Goal: Information Seeking & Learning: Check status

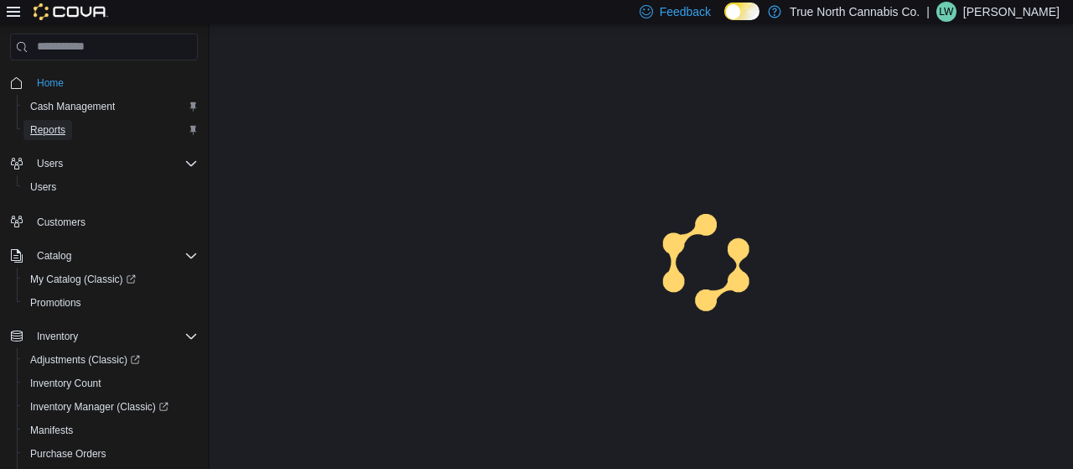
click at [39, 127] on span "Reports" at bounding box center [47, 129] width 35 height 13
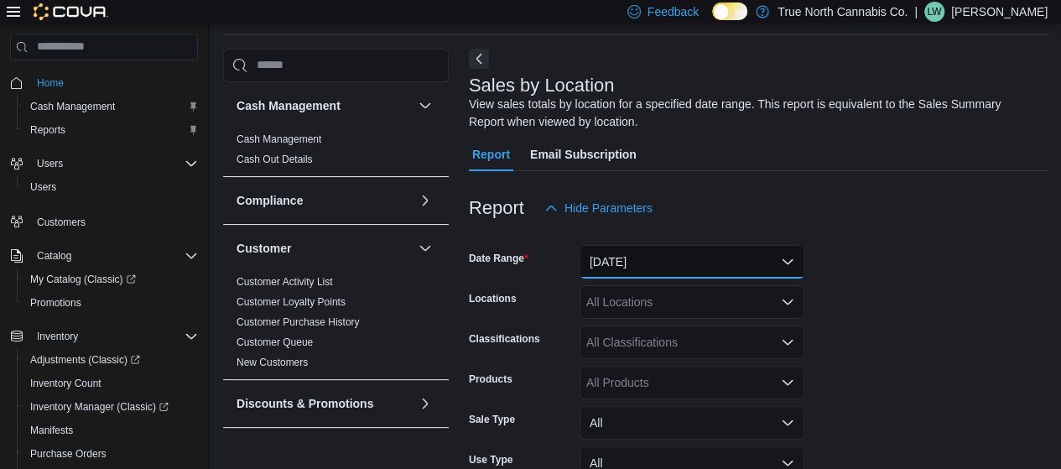
click at [653, 247] on button "[DATE]" at bounding box center [691, 262] width 225 height 34
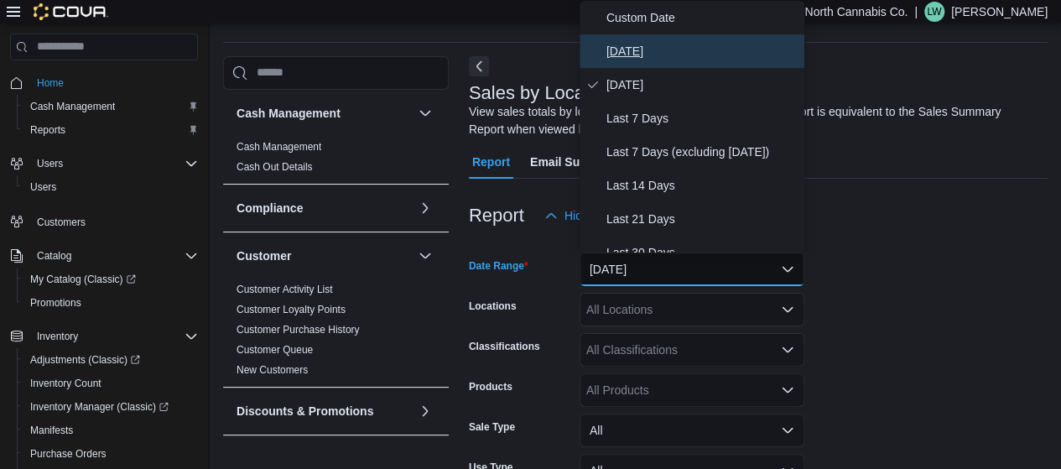
click at [630, 39] on button "[DATE]" at bounding box center [691, 51] width 225 height 34
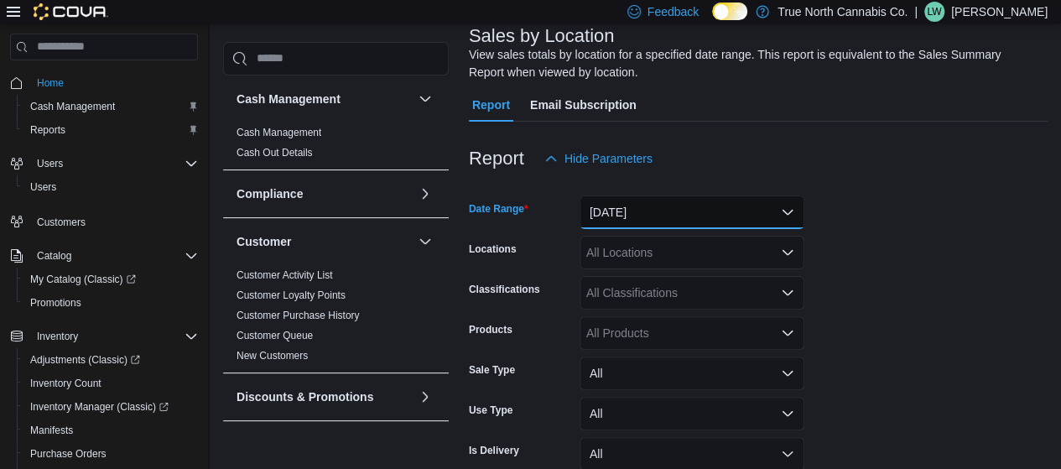
scroll to position [187, 0]
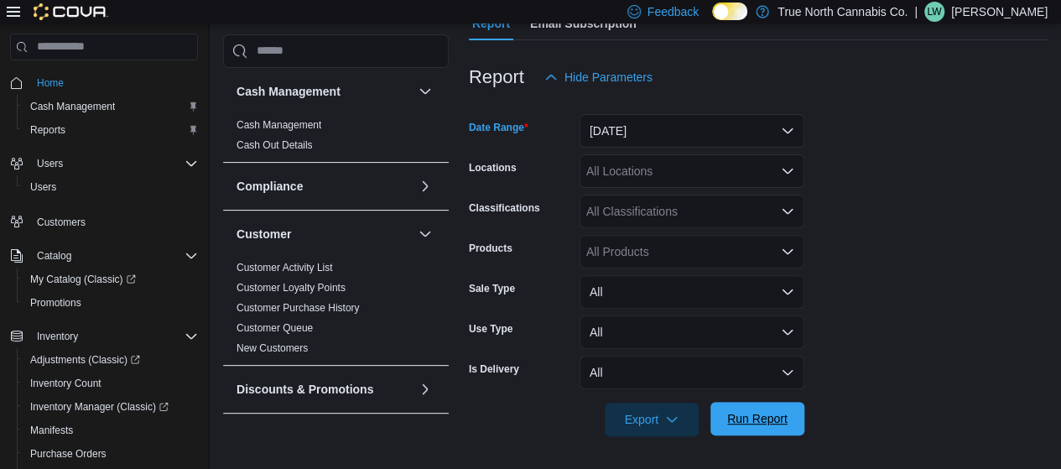
click at [769, 418] on span "Run Report" at bounding box center [757, 418] width 60 height 17
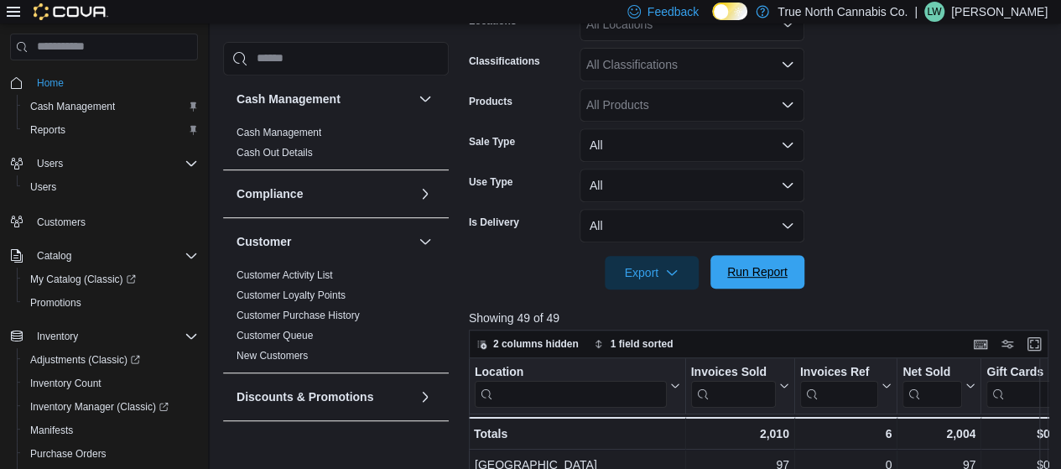
scroll to position [340, 0]
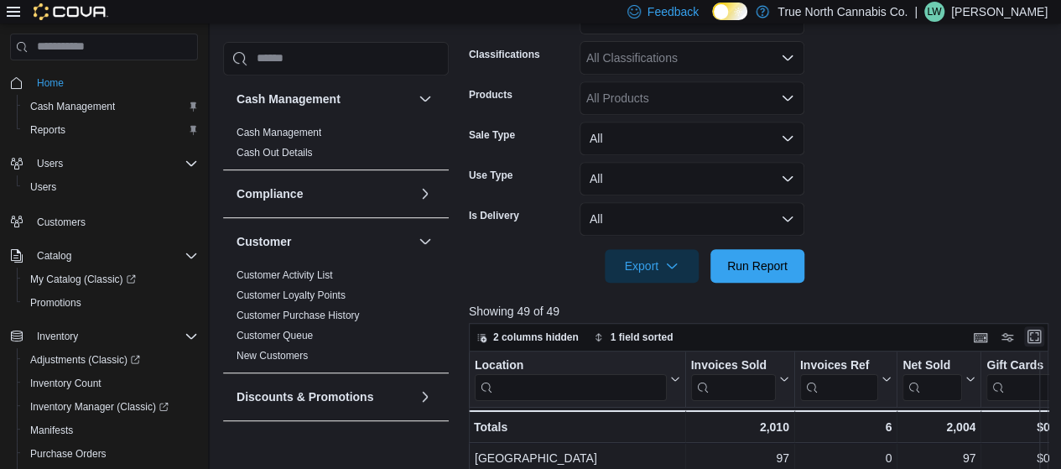
click at [1043, 337] on button "Enter fullscreen" at bounding box center [1034, 336] width 20 height 20
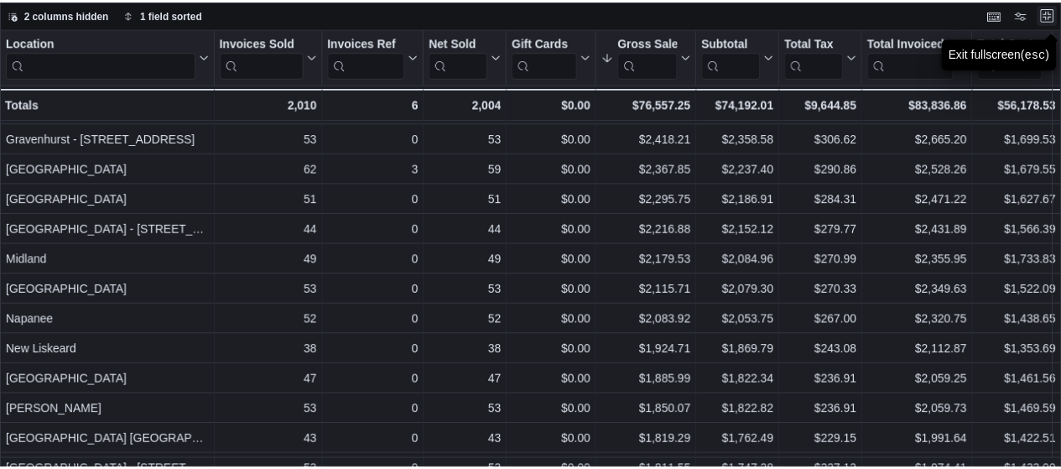
scroll to position [177, 0]
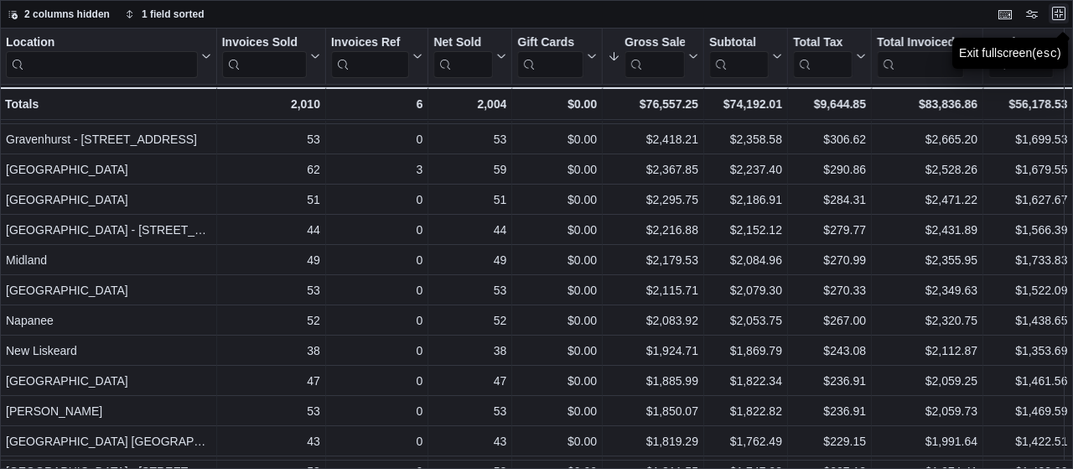
click at [1056, 13] on button "Exit fullscreen" at bounding box center [1059, 13] width 20 height 20
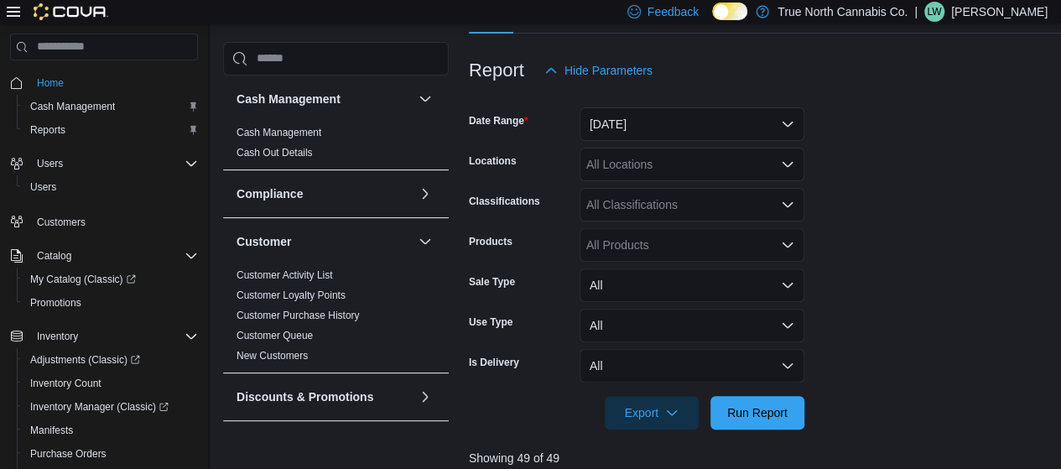
scroll to position [178, 0]
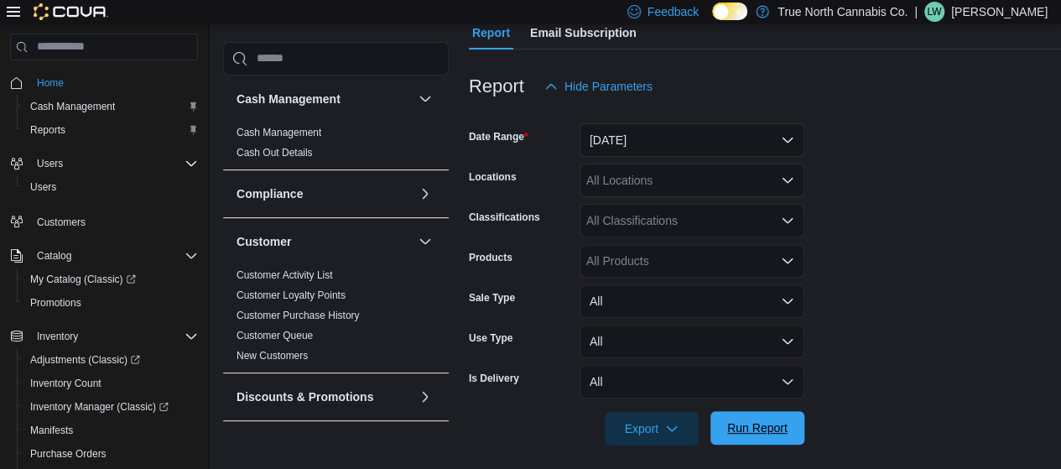
click at [759, 415] on span "Run Report" at bounding box center [757, 428] width 74 height 34
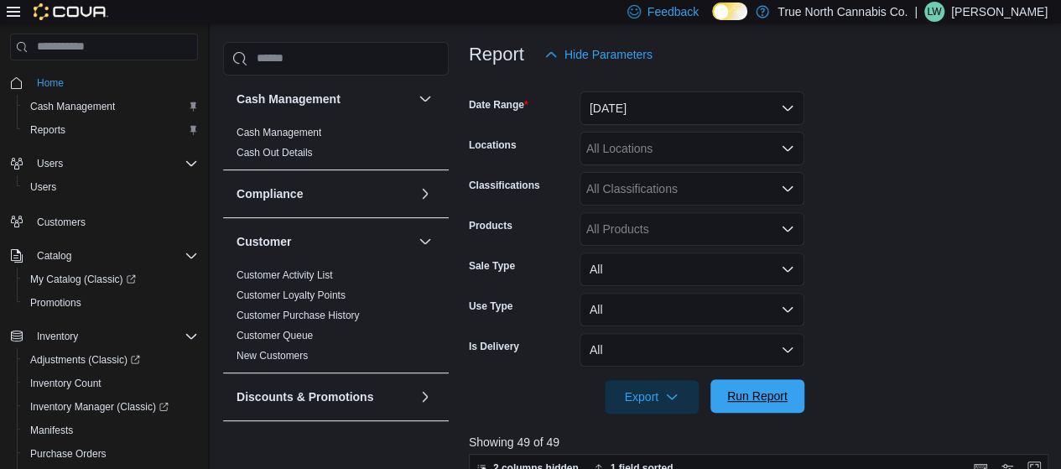
scroll to position [253, 0]
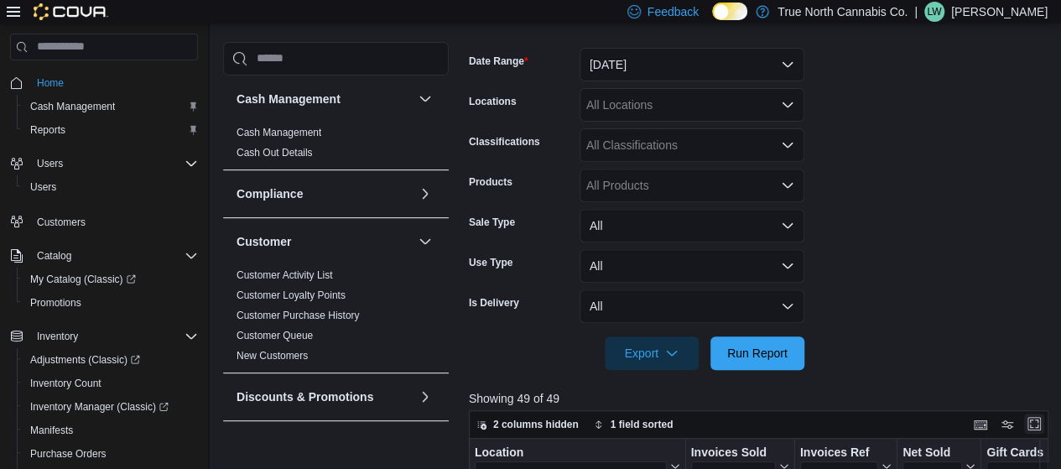
click at [1044, 423] on button "Enter fullscreen" at bounding box center [1034, 423] width 20 height 20
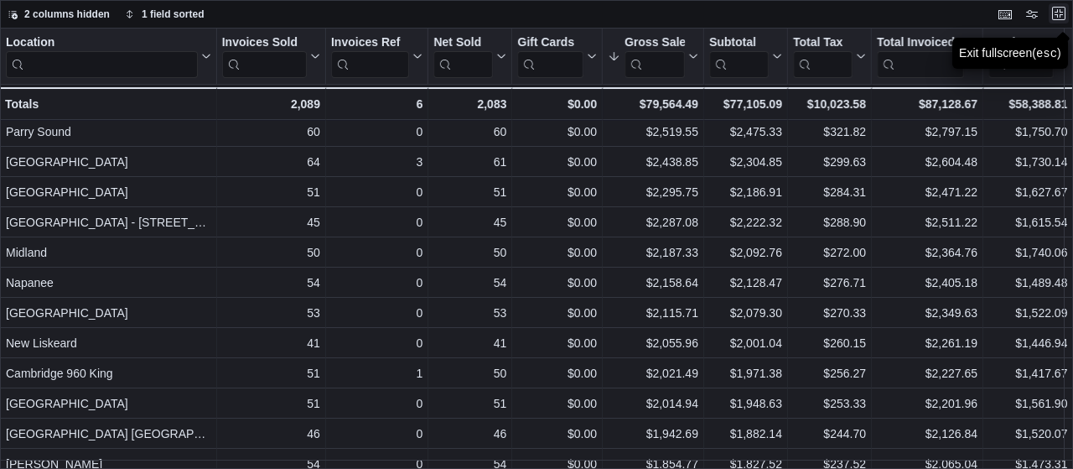
scroll to position [205, 0]
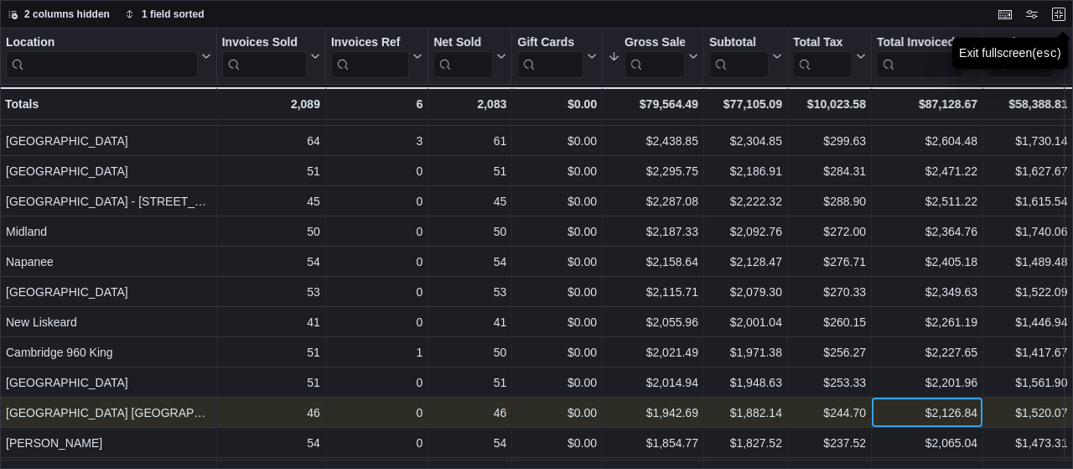
click at [978, 416] on div "$2,126.84" at bounding box center [927, 412] width 101 height 20
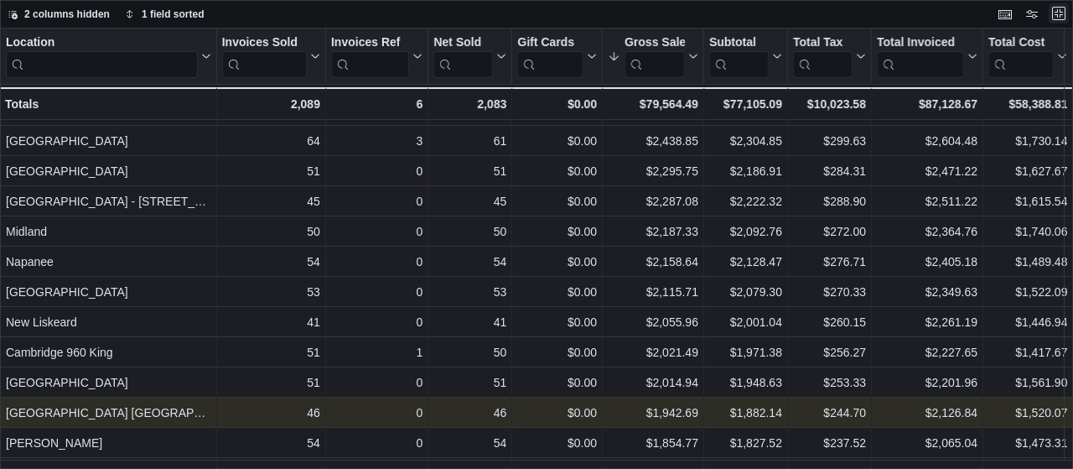
click at [1061, 7] on button "Exit fullscreen" at bounding box center [1059, 13] width 20 height 20
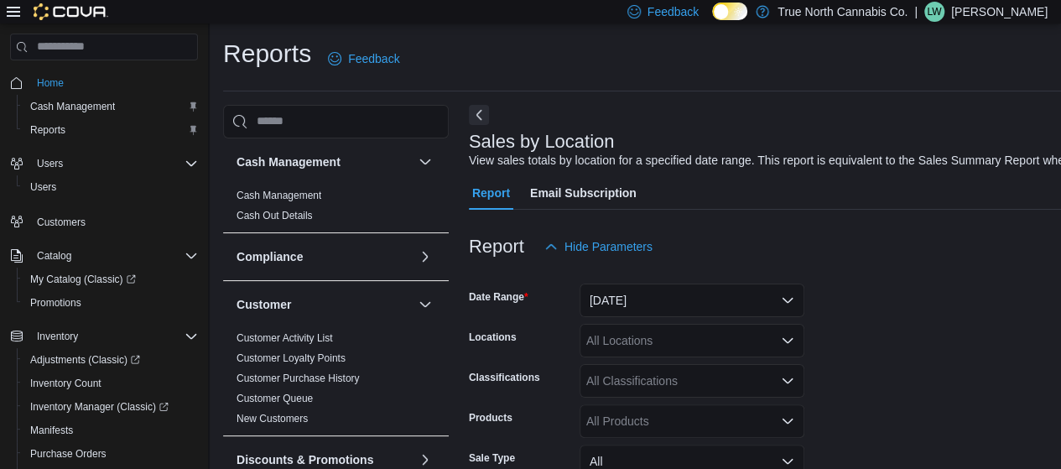
scroll to position [228, 0]
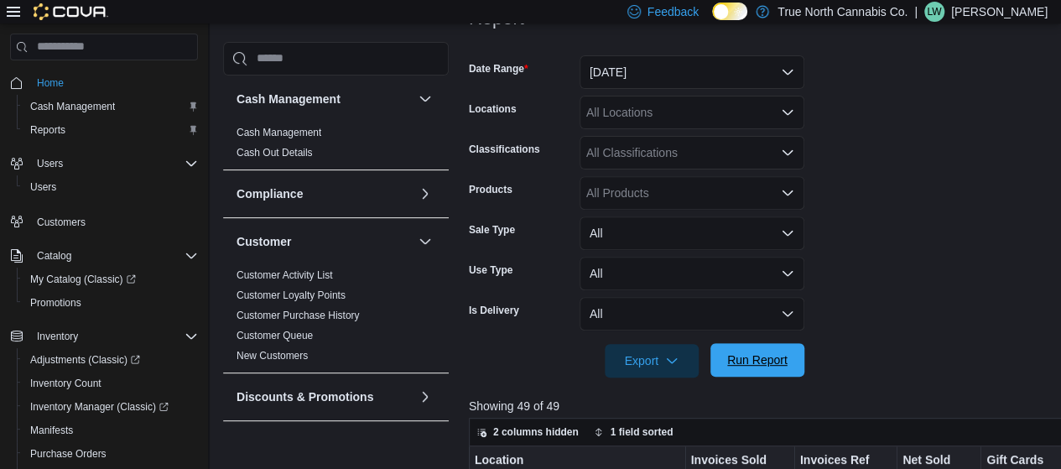
click at [773, 368] on span "Run Report" at bounding box center [757, 359] width 60 height 17
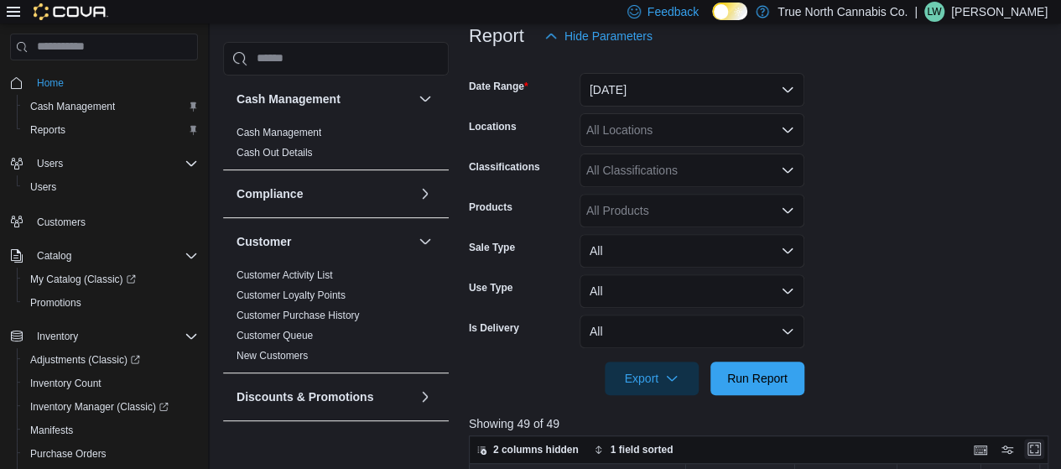
click at [1040, 446] on button "Enter fullscreen" at bounding box center [1034, 448] width 20 height 20
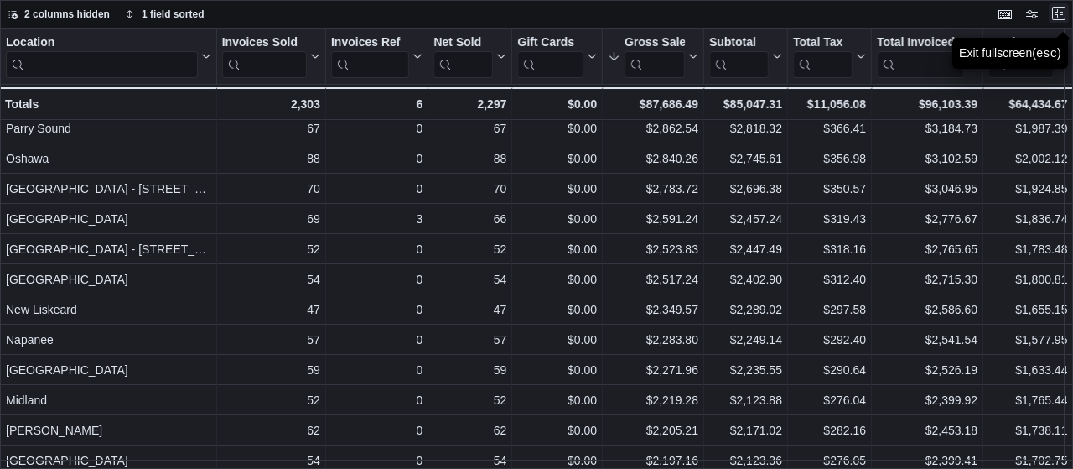
scroll to position [243, 0]
